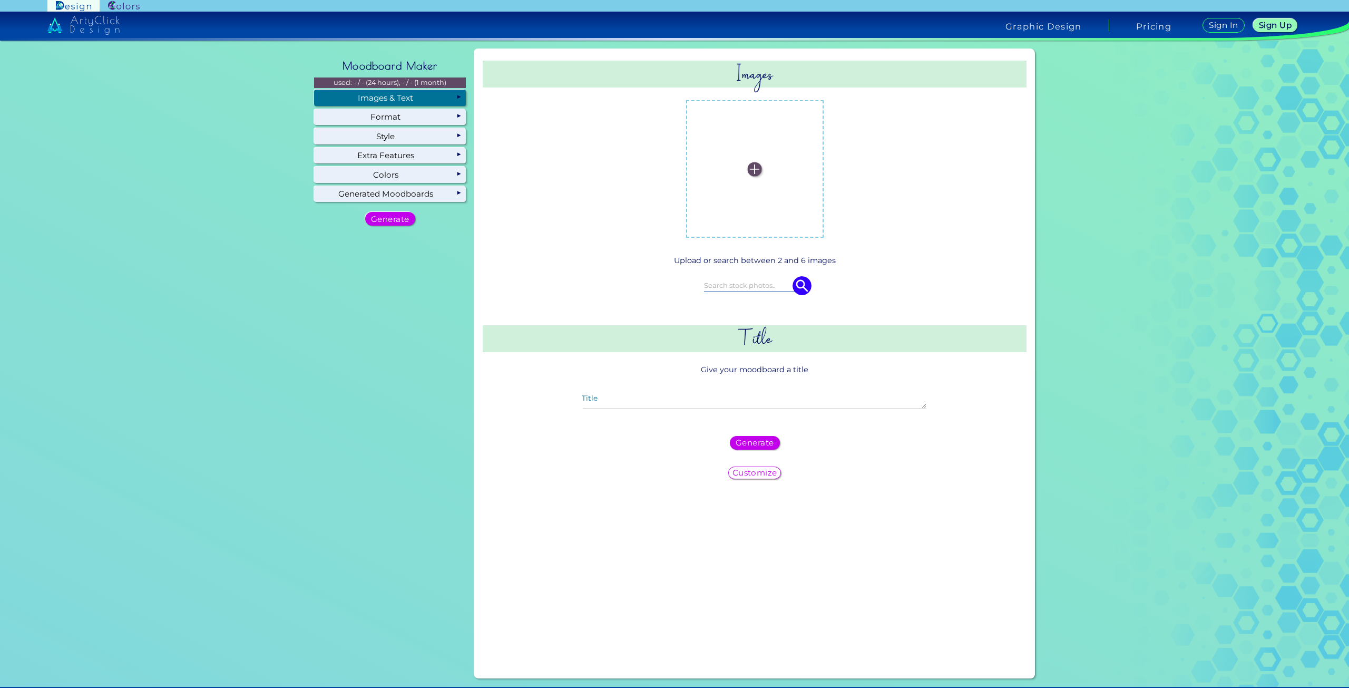
click at [744, 168] on label at bounding box center [755, 168] width 127 height 127
click at [0, 0] on input "file" at bounding box center [0, 0] width 0 height 0
click at [769, 184] on label at bounding box center [755, 168] width 127 height 127
click at [0, 0] on input "file" at bounding box center [0, 0] width 0 height 0
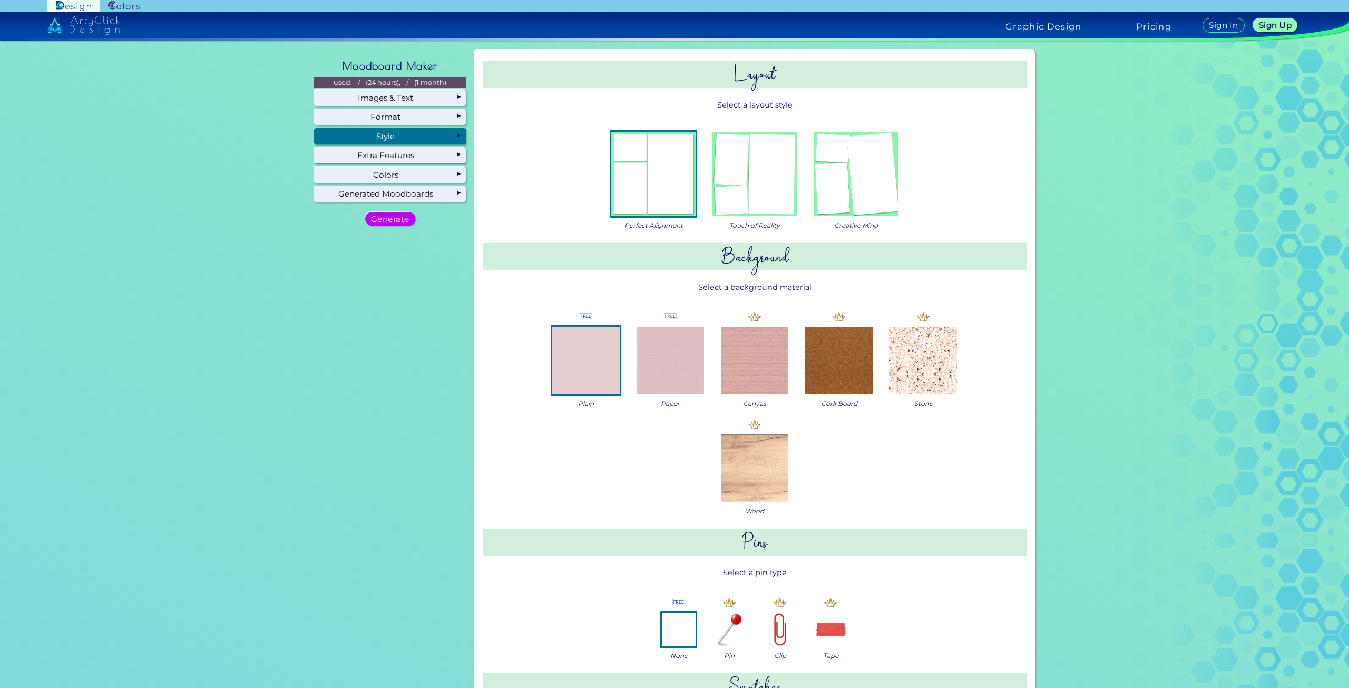
click at [779, 187] on img at bounding box center [755, 174] width 84 height 84
click at [875, 199] on img at bounding box center [856, 174] width 84 height 84
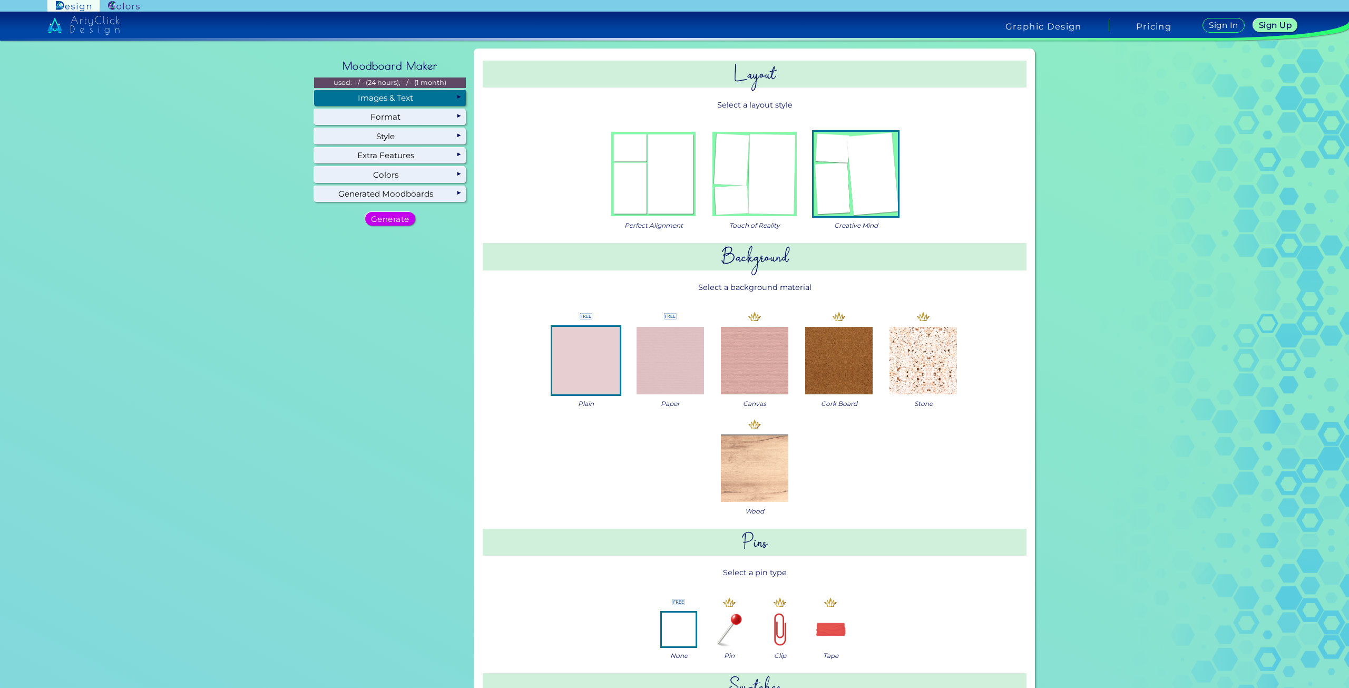
click at [425, 94] on div "Images & Text" at bounding box center [390, 98] width 152 height 16
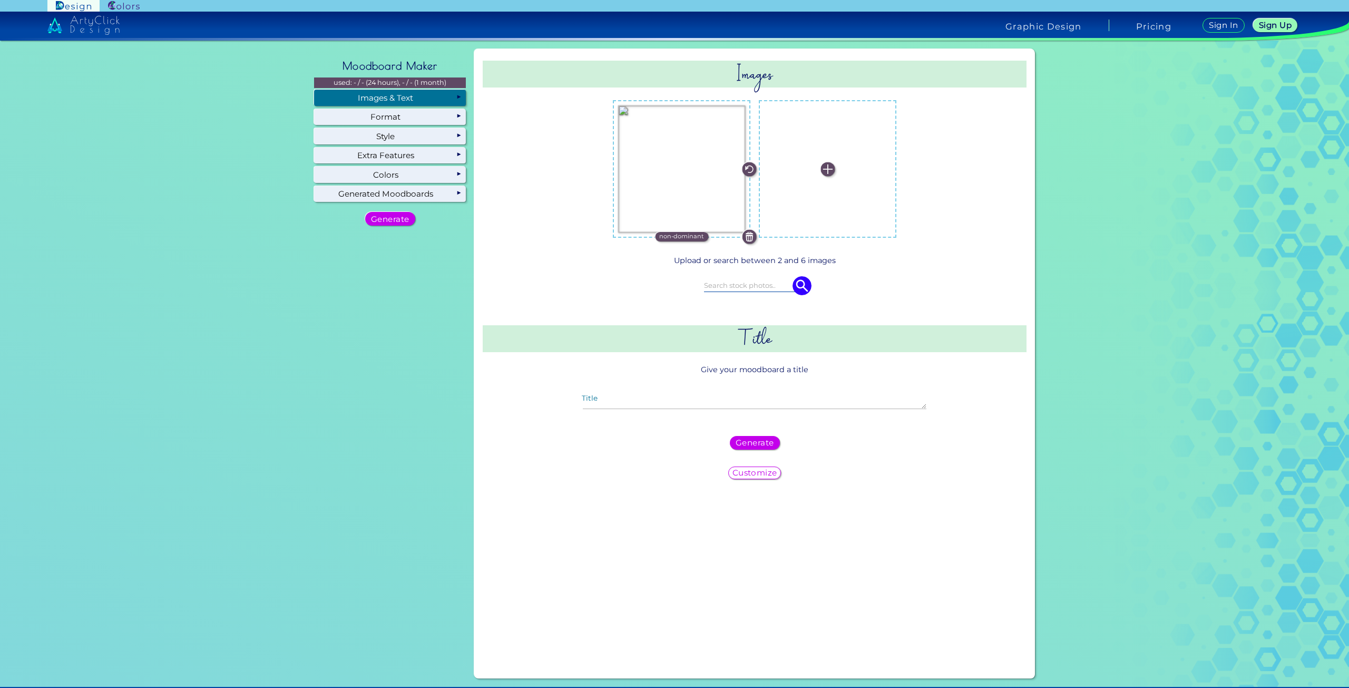
click at [826, 154] on label at bounding box center [827, 168] width 127 height 127
click at [0, 0] on input "file" at bounding box center [0, 0] width 0 height 0
drag, startPoint x: 857, startPoint y: 200, endPoint x: 806, endPoint y: 181, distance: 54.0
click at [821, 169] on img at bounding box center [828, 169] width 14 height 14
click at [0, 0] on input "file" at bounding box center [0, 0] width 0 height 0
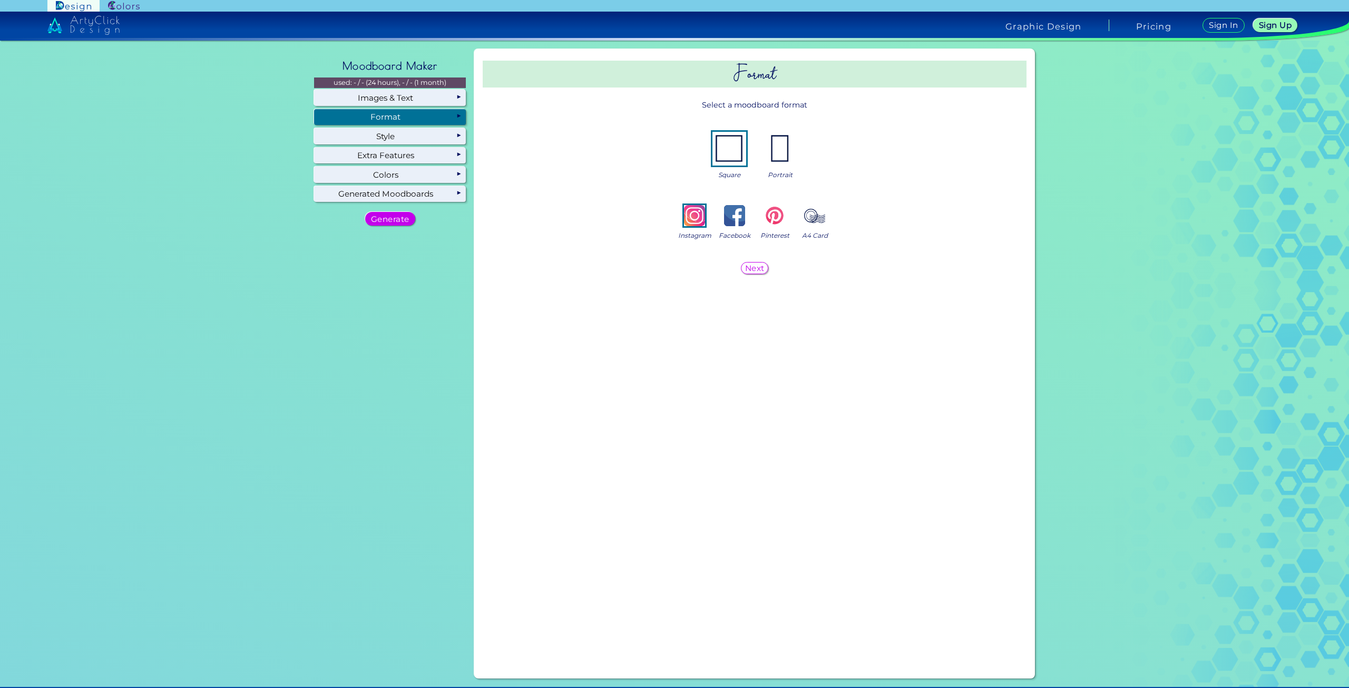
click at [395, 115] on div "Format" at bounding box center [390, 117] width 152 height 16
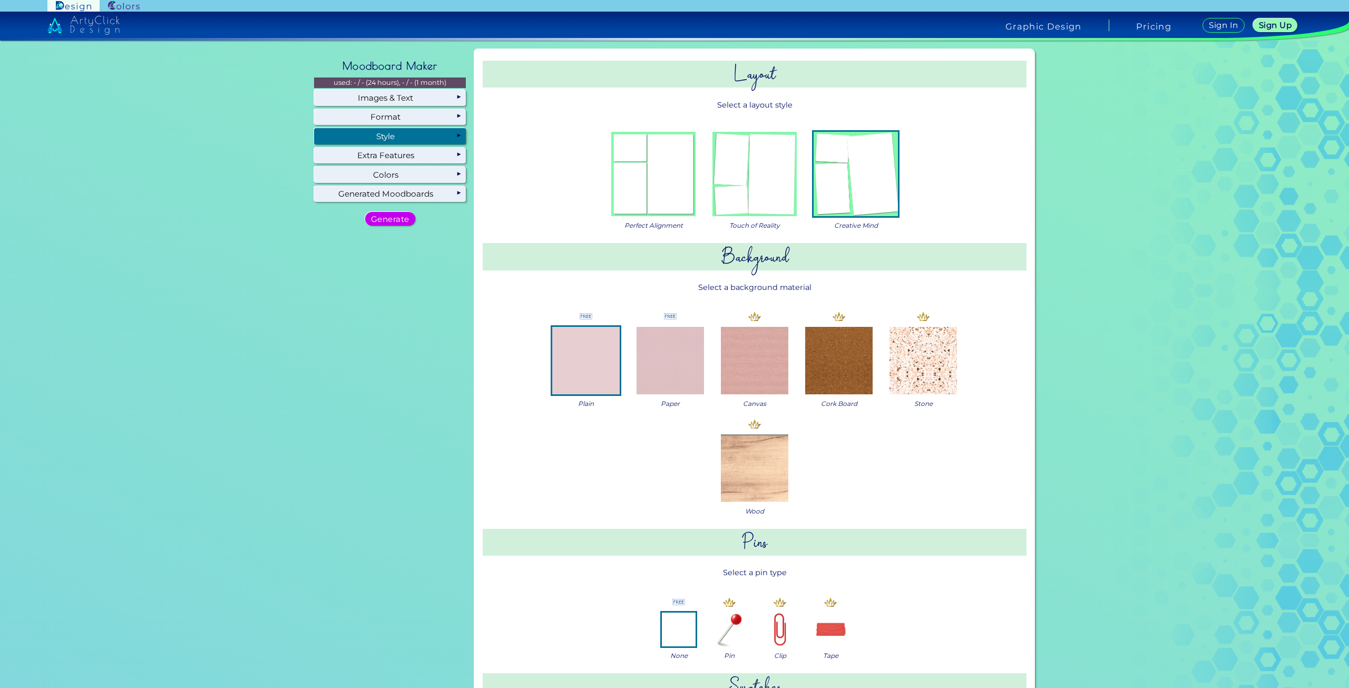
click at [440, 133] on div "Style" at bounding box center [390, 136] width 152 height 16
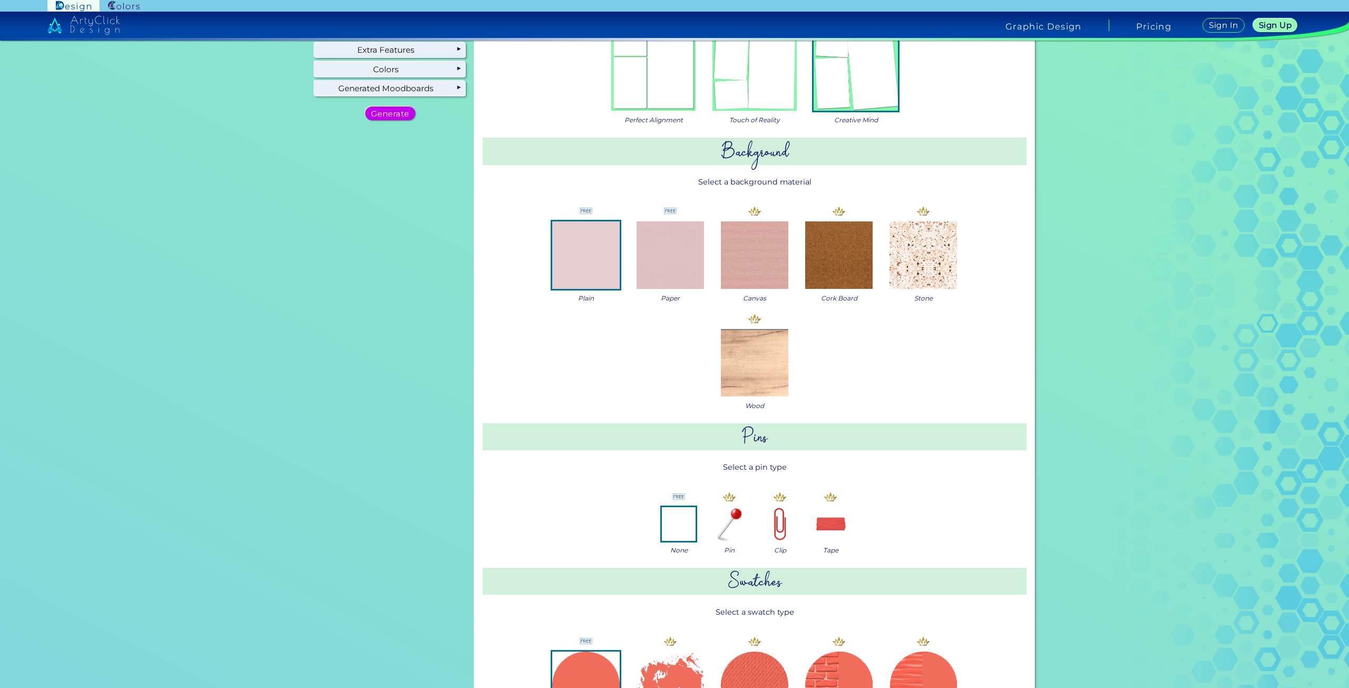
click at [739, 399] on div "Wood" at bounding box center [755, 361] width 76 height 99
click at [750, 372] on img at bounding box center [754, 362] width 67 height 67
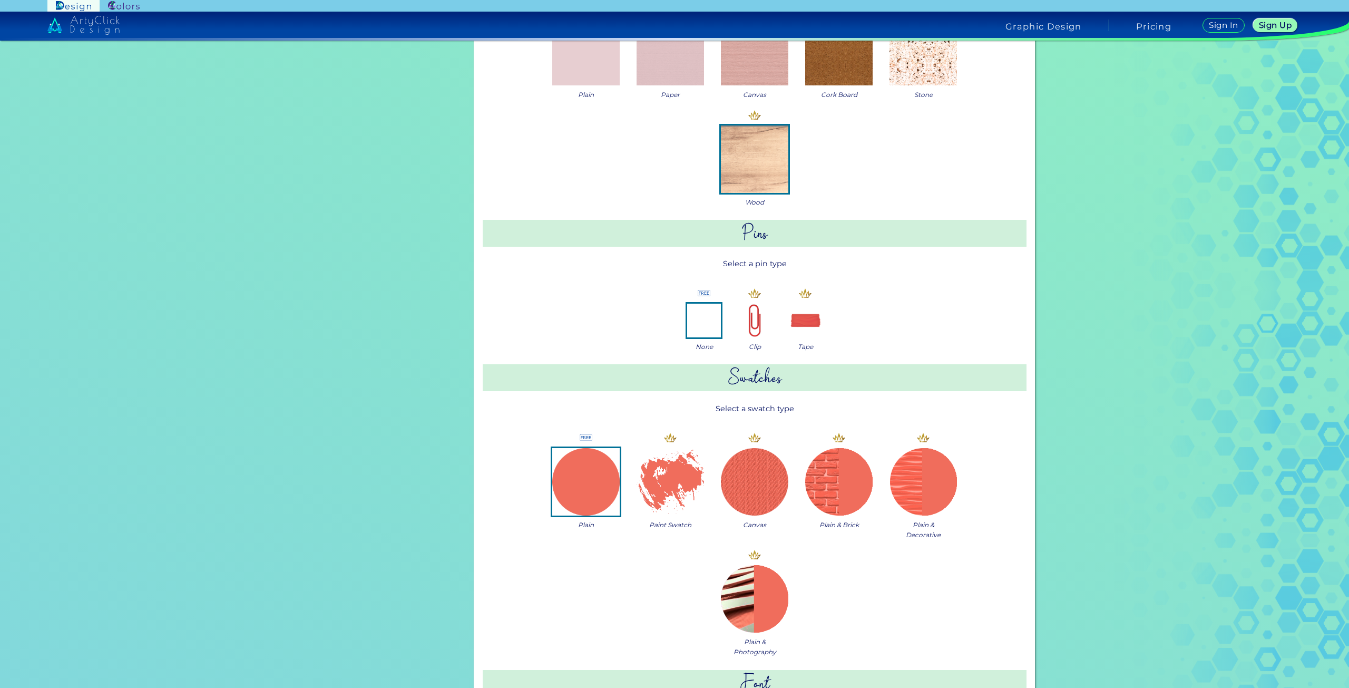
scroll to position [316, 0]
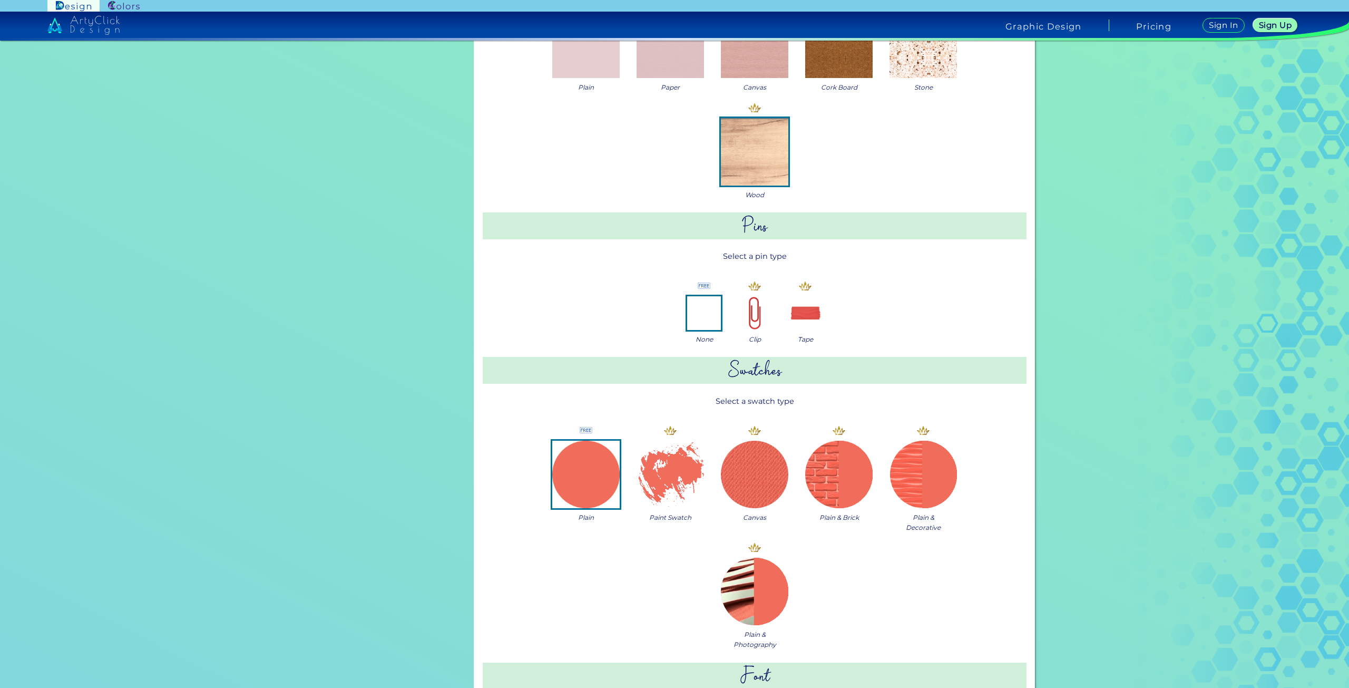
click at [706, 326] on img at bounding box center [704, 313] width 34 height 34
click at [806, 316] on img at bounding box center [806, 313] width 34 height 34
click at [722, 318] on div "None" at bounding box center [704, 311] width 42 height 65
click at [692, 310] on img at bounding box center [704, 313] width 34 height 34
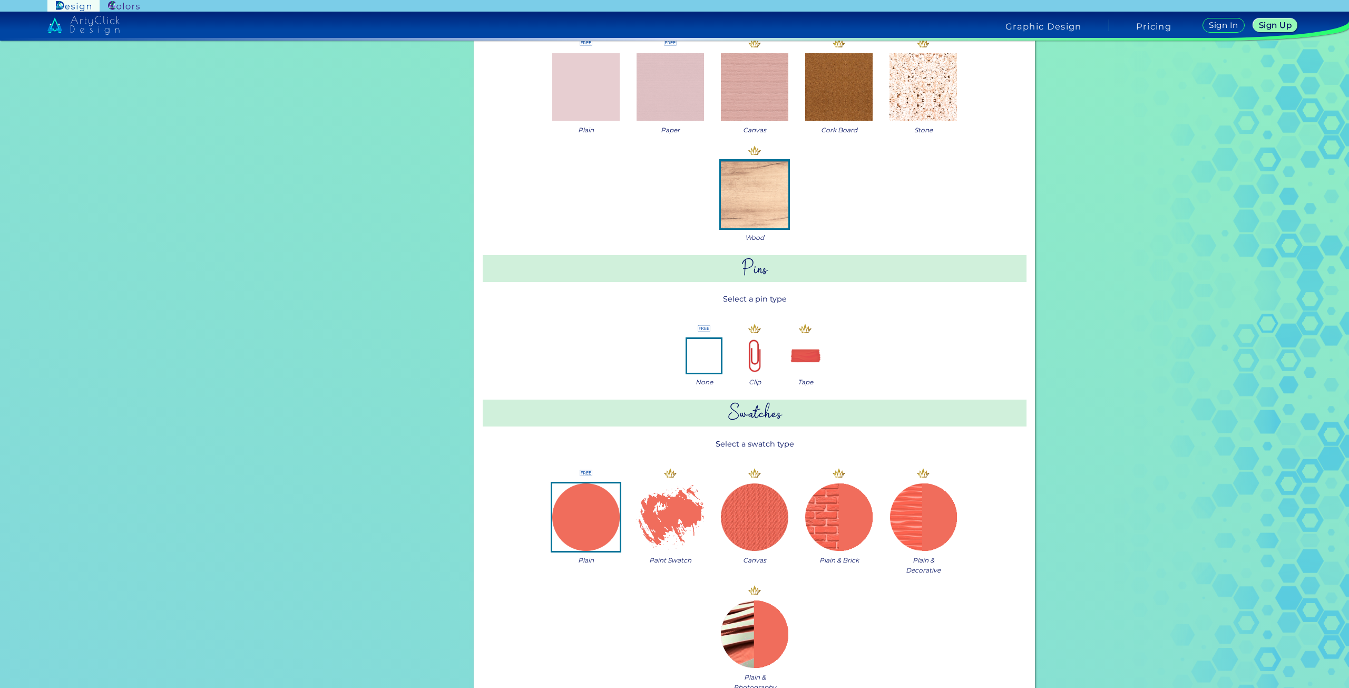
scroll to position [105, 0]
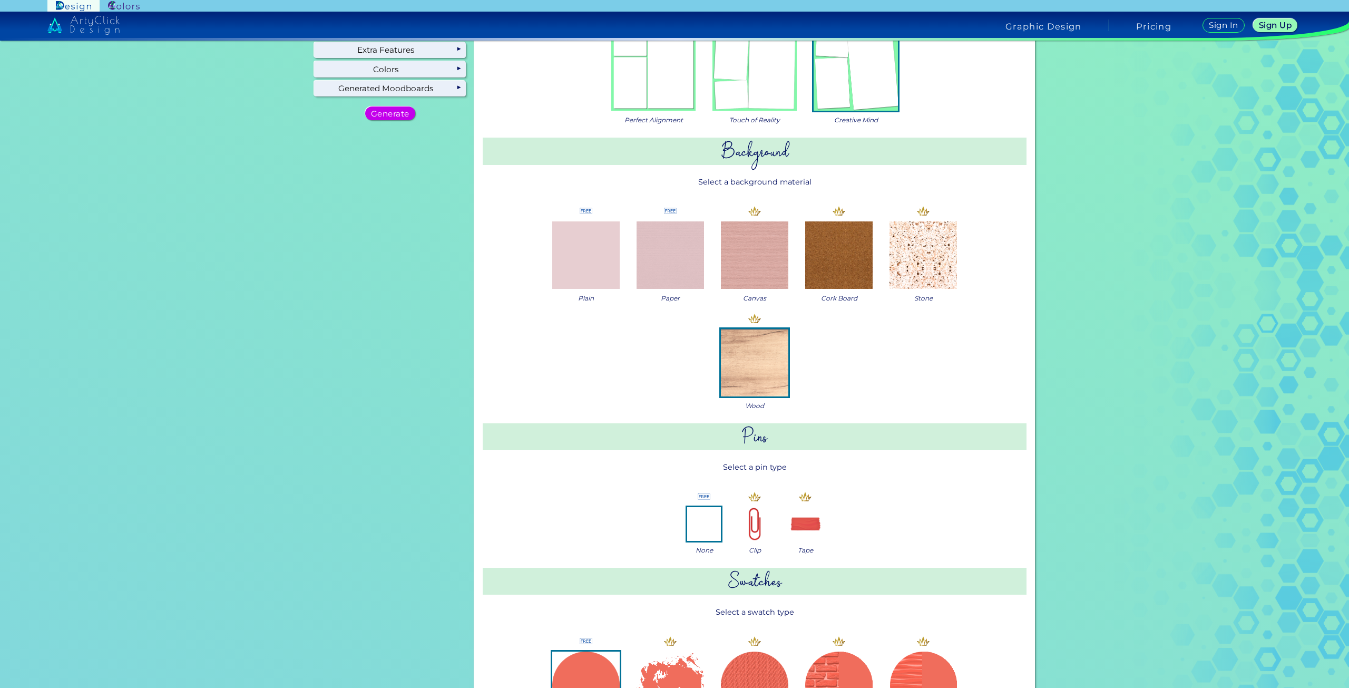
click at [593, 272] on img at bounding box center [585, 254] width 67 height 67
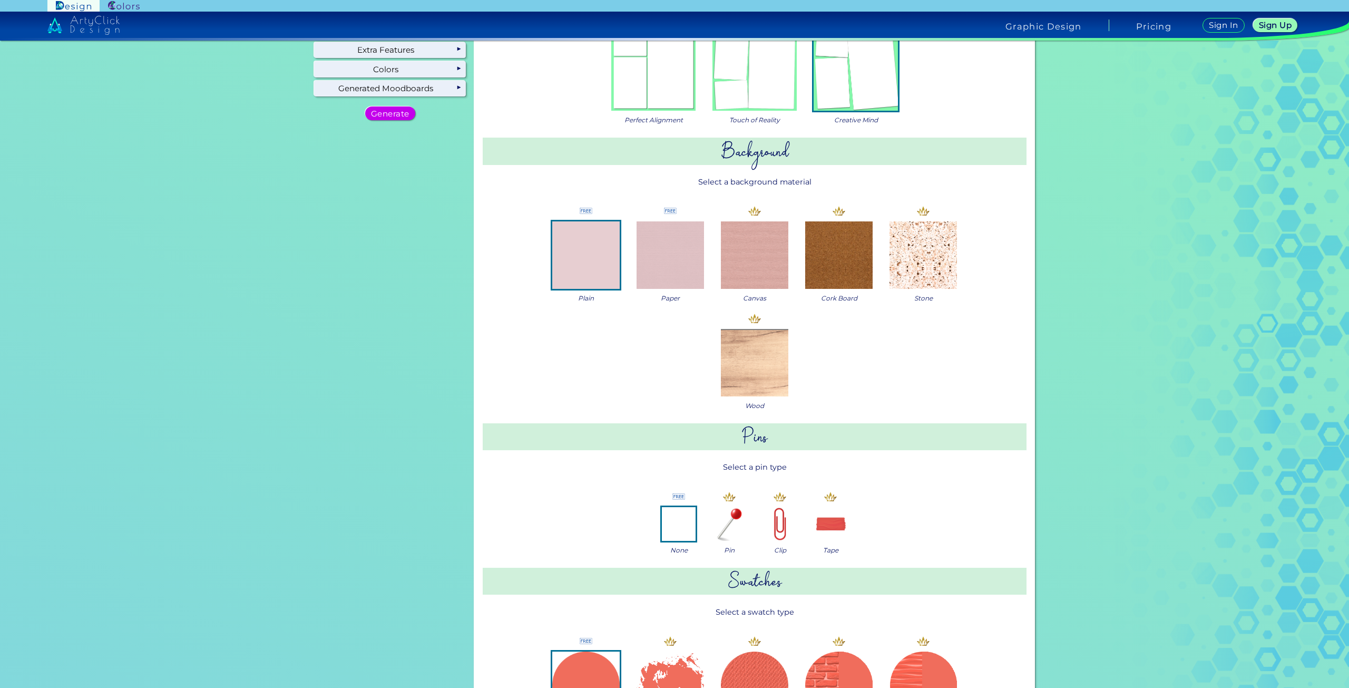
click at [664, 271] on img at bounding box center [670, 254] width 67 height 67
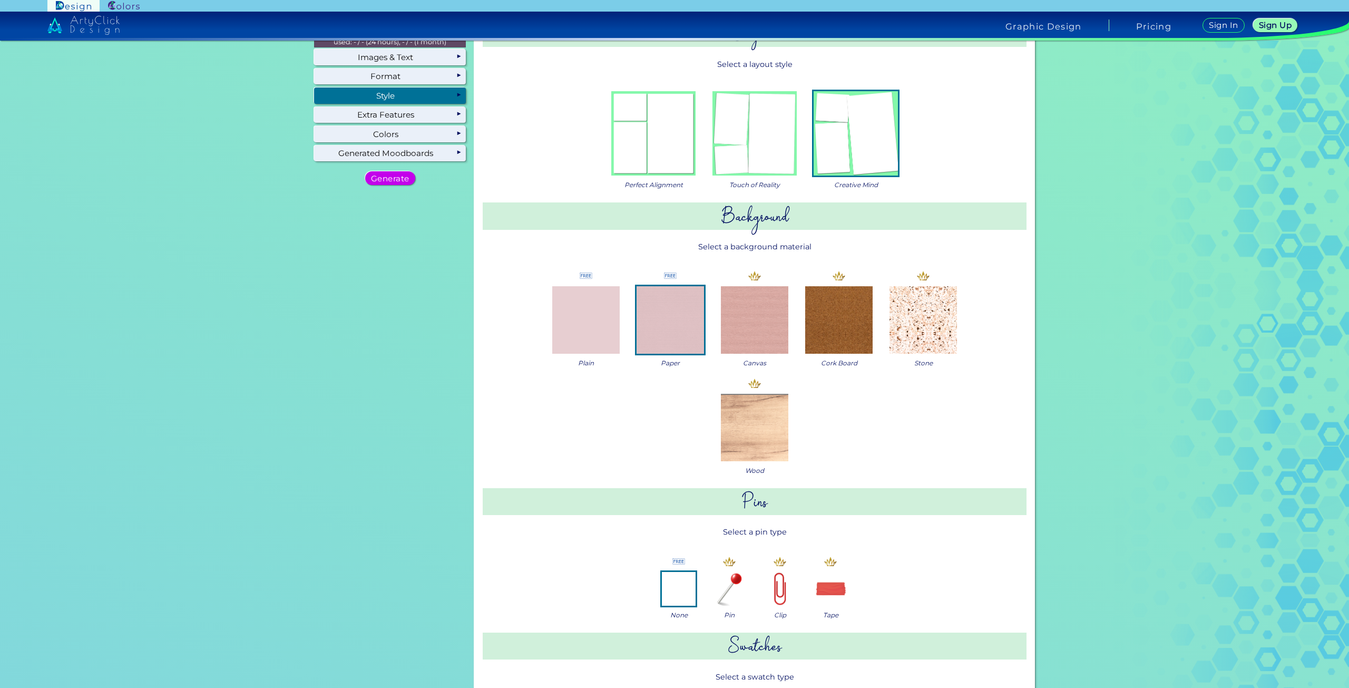
scroll to position [0, 0]
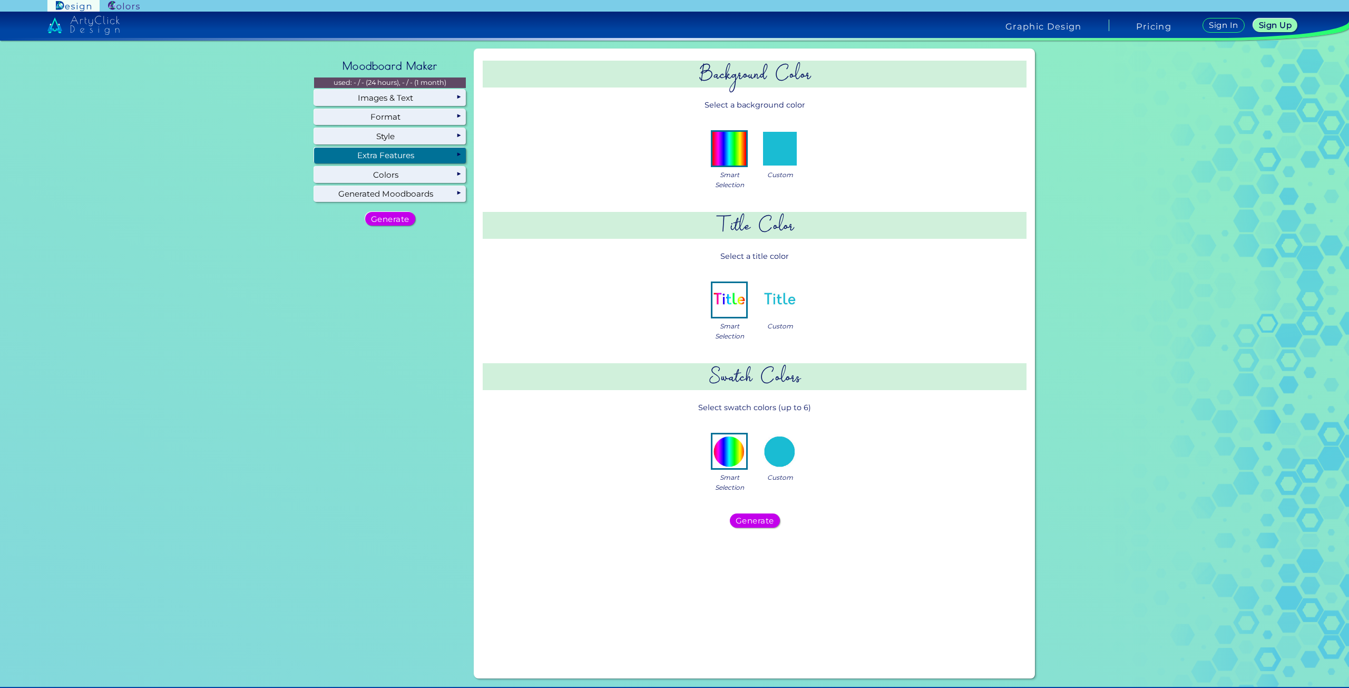
click at [396, 148] on div "Extra Features" at bounding box center [390, 156] width 152 height 16
click at [371, 168] on div "Colors" at bounding box center [390, 175] width 152 height 16
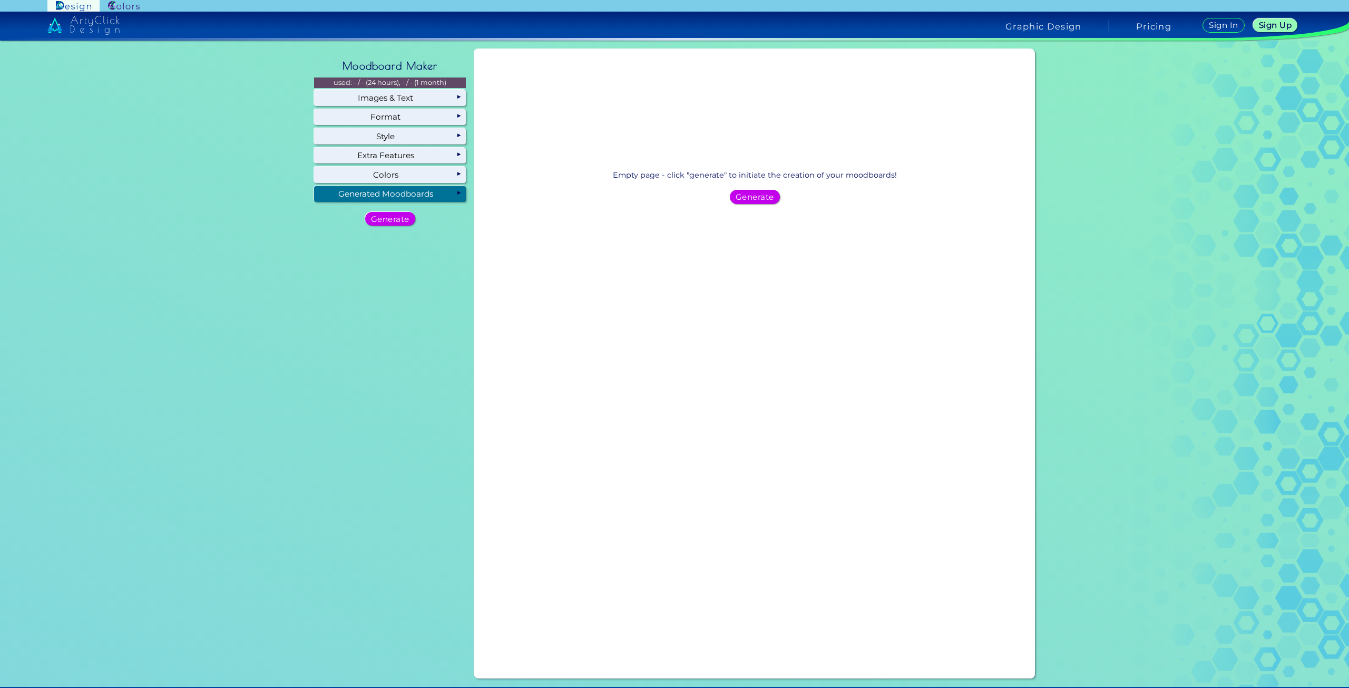
click at [411, 200] on div "Generated Moodboards" at bounding box center [390, 194] width 152 height 16
click at [402, 220] on h5 "Generate" at bounding box center [390, 218] width 35 height 7
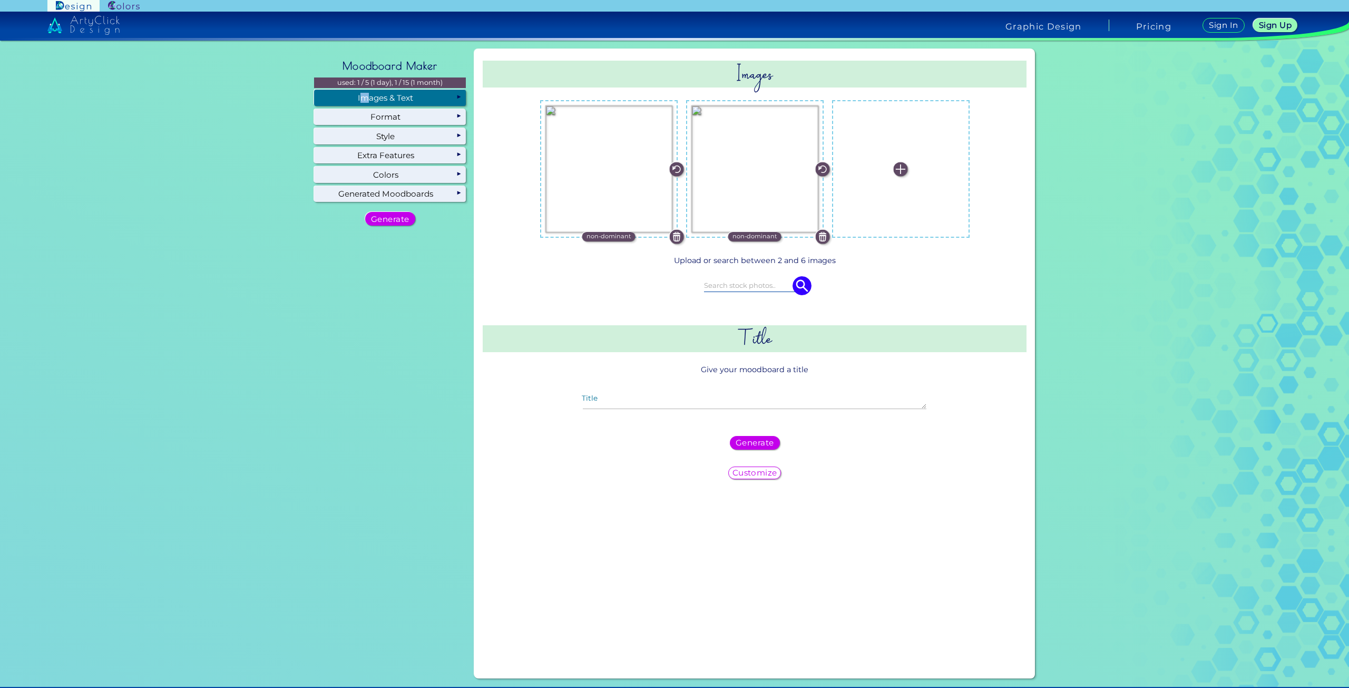
click at [362, 98] on div "Images & Text" at bounding box center [390, 98] width 152 height 16
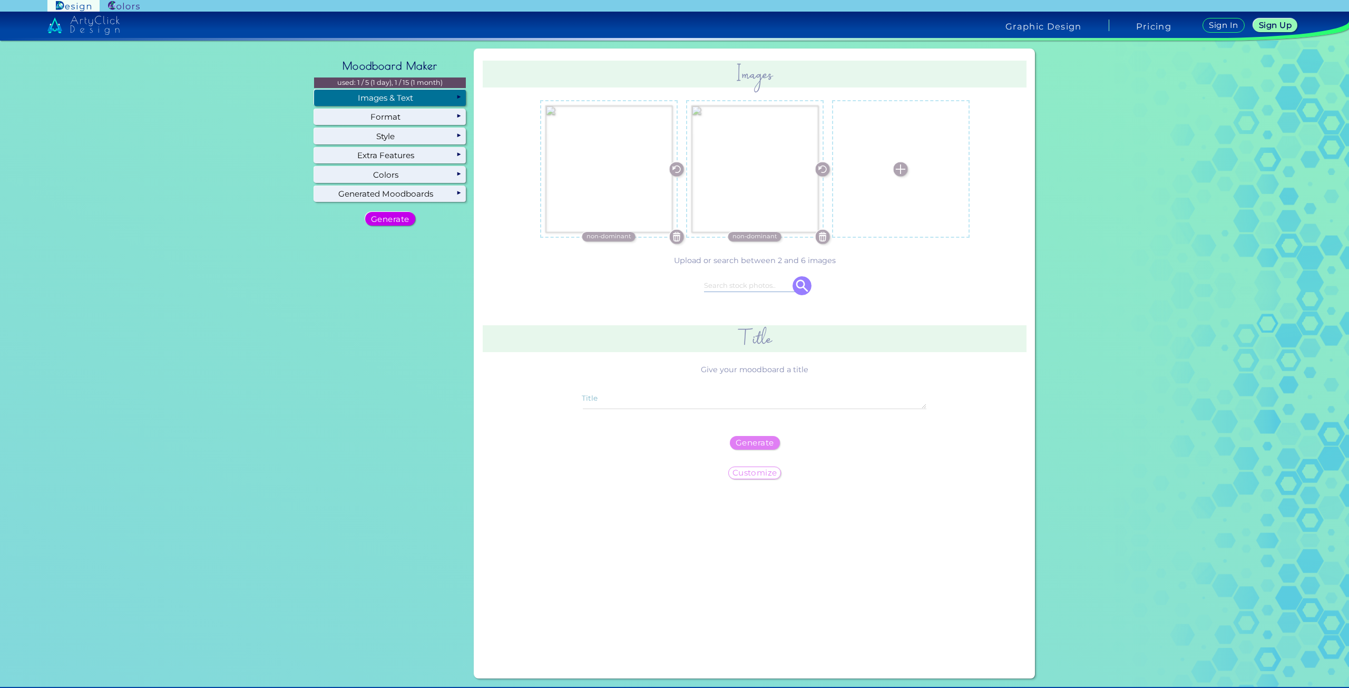
click at [372, 92] on div "Images & Text" at bounding box center [390, 98] width 152 height 16
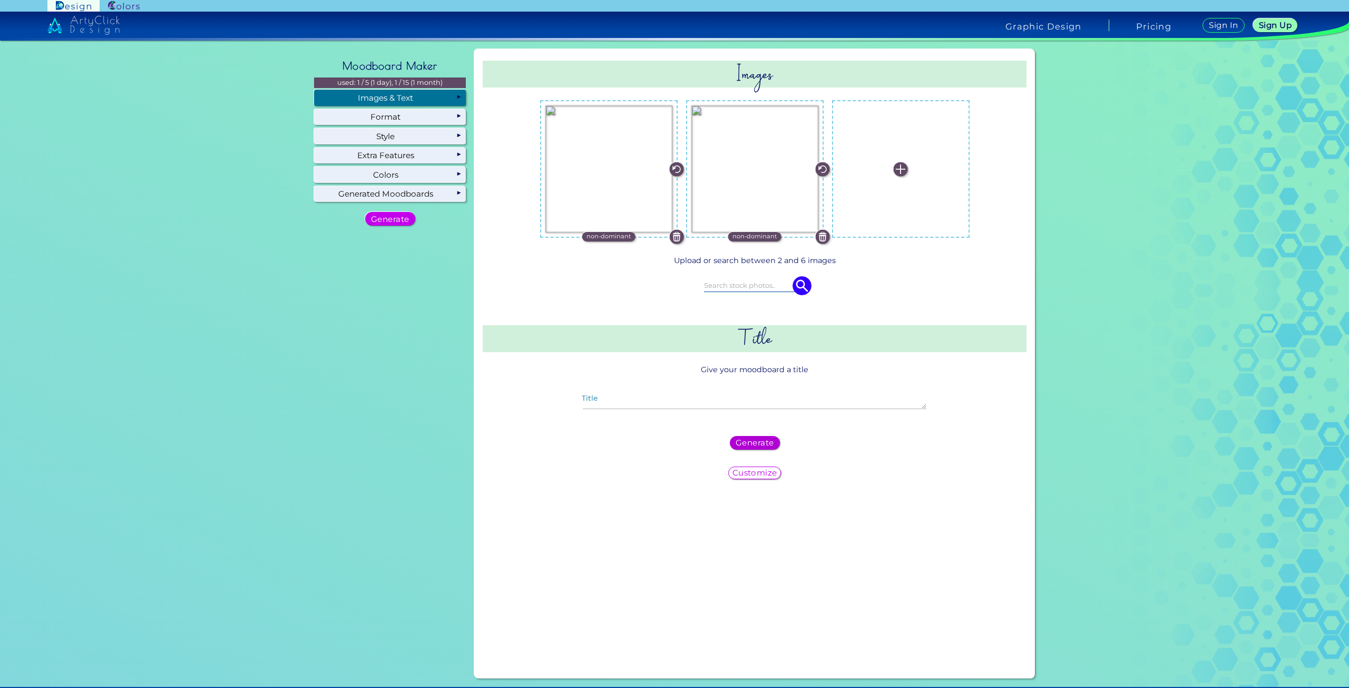
click at [752, 443] on h5 "Generate" at bounding box center [755, 442] width 34 height 7
click at [415, 103] on div "Images & Text" at bounding box center [390, 98] width 152 height 16
click at [405, 94] on div "Images & Text" at bounding box center [390, 98] width 152 height 16
click at [759, 238] on p "non-dominant" at bounding box center [755, 236] width 45 height 9
click at [615, 238] on p "non-dominant" at bounding box center [609, 236] width 45 height 9
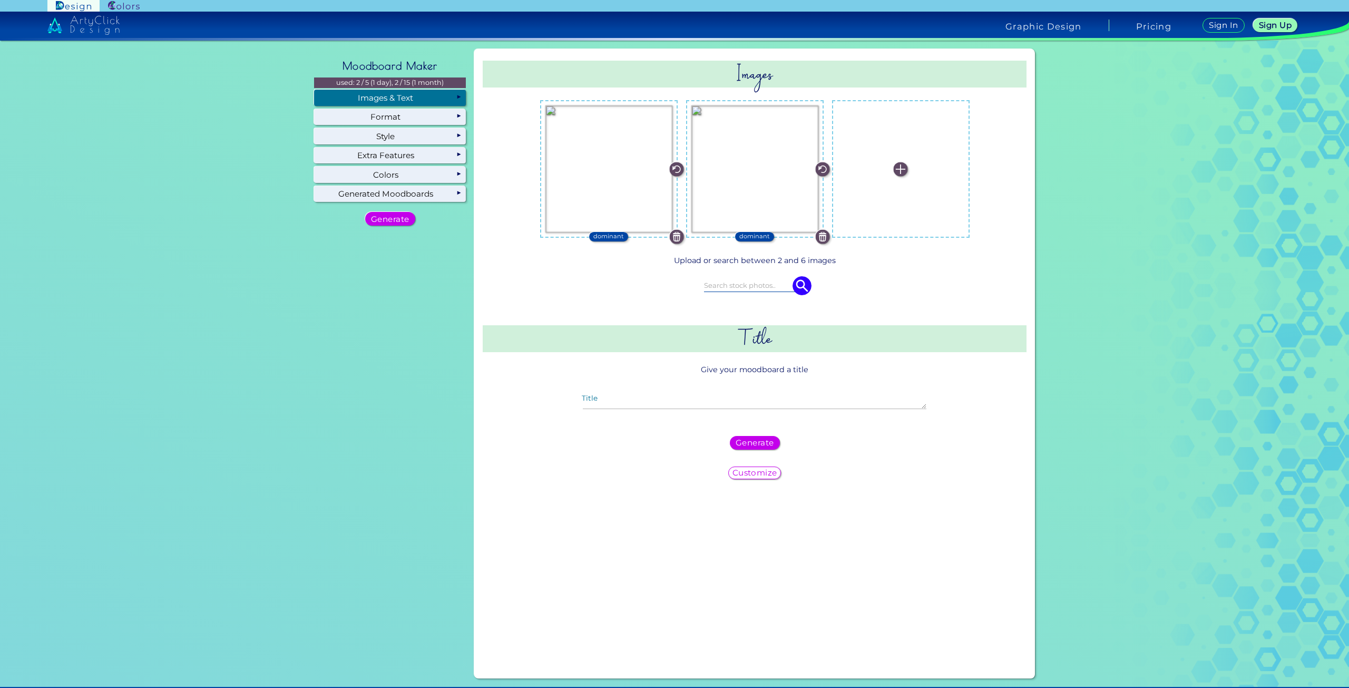
click at [614, 239] on p "dominant" at bounding box center [609, 236] width 31 height 9
click at [902, 168] on img at bounding box center [901, 169] width 14 height 14
click at [0, 0] on input "file" at bounding box center [0, 0] width 0 height 0
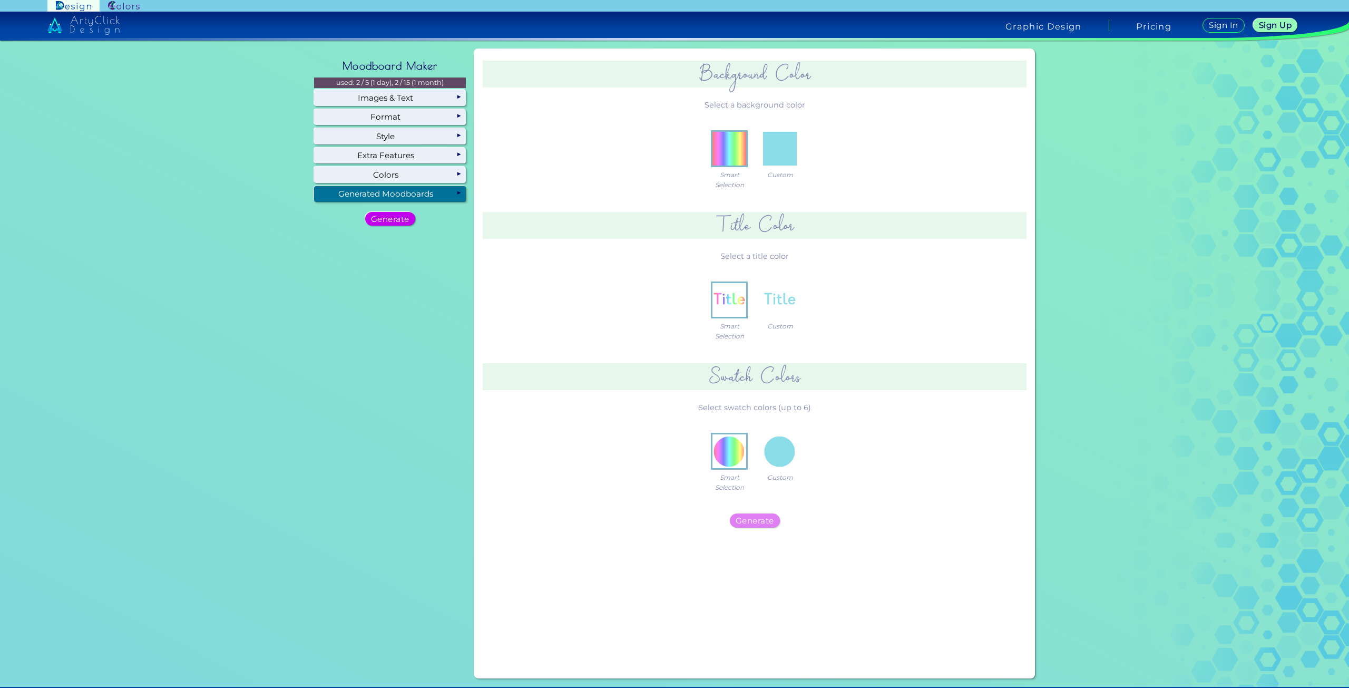
click at [412, 197] on div "Generated Moodboards" at bounding box center [390, 194] width 152 height 16
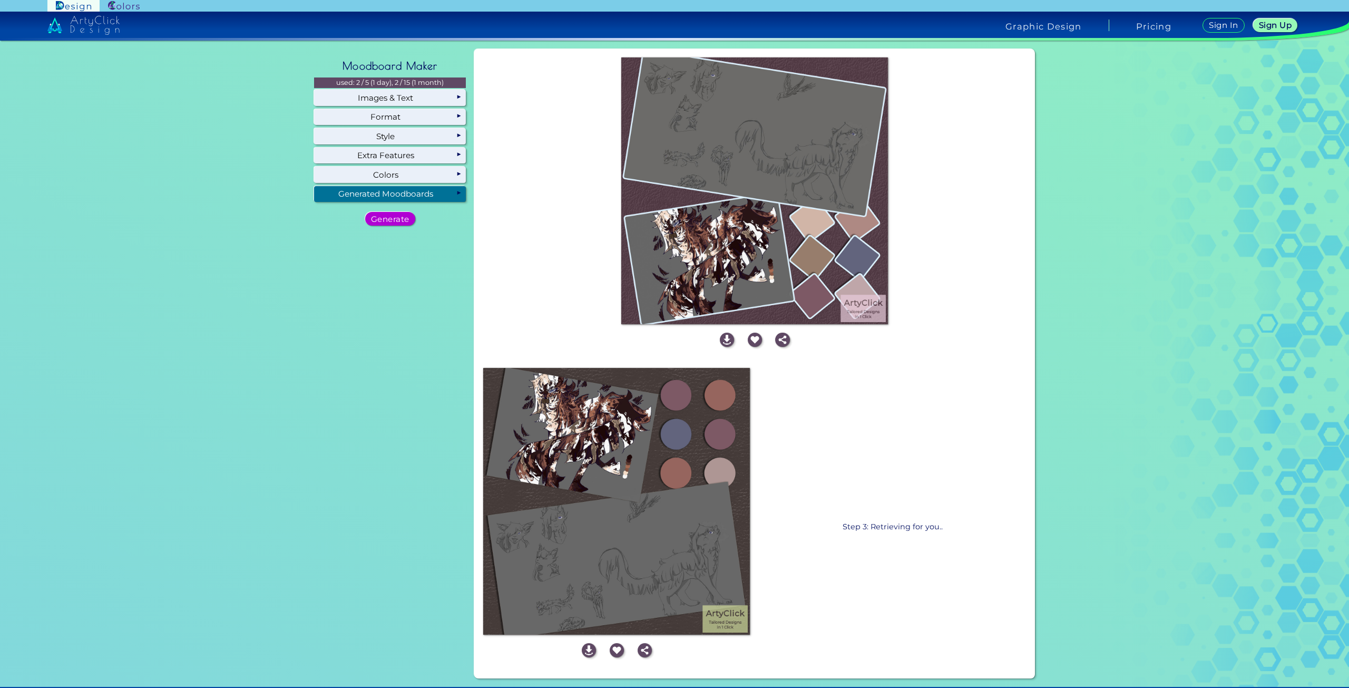
click at [400, 215] on h5 "Generate" at bounding box center [390, 218] width 34 height 7
